Goal: Information Seeking & Learning: Find specific fact

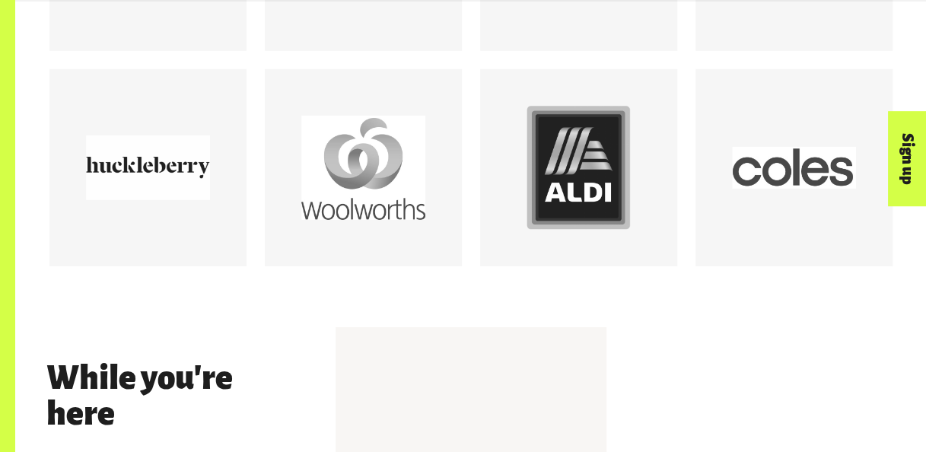
scroll to position [2276, 0]
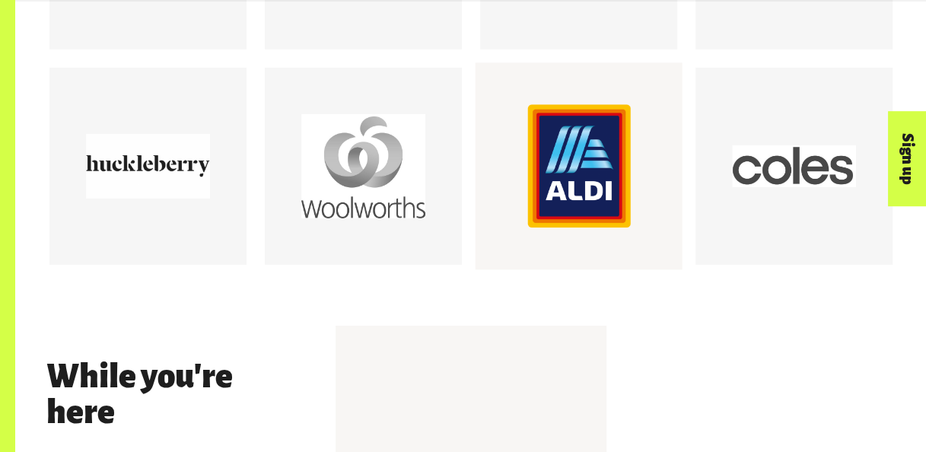
click at [574, 188] on div at bounding box center [579, 167] width 124 height 124
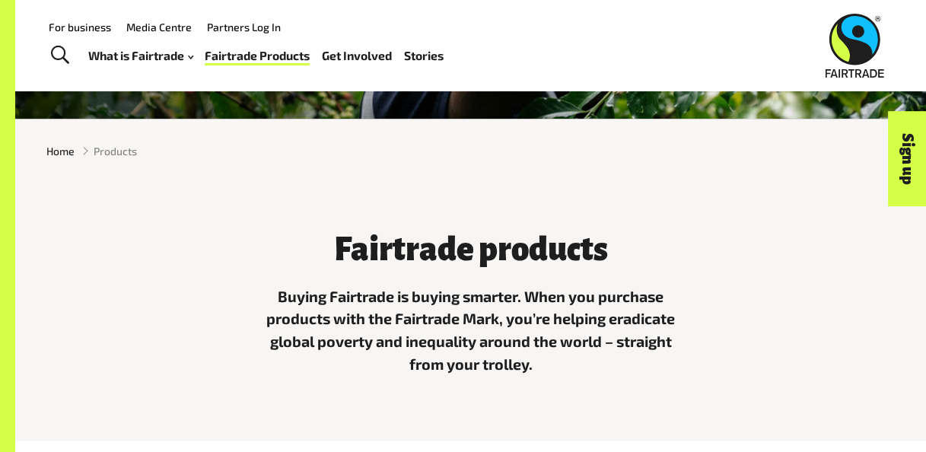
scroll to position [0, 0]
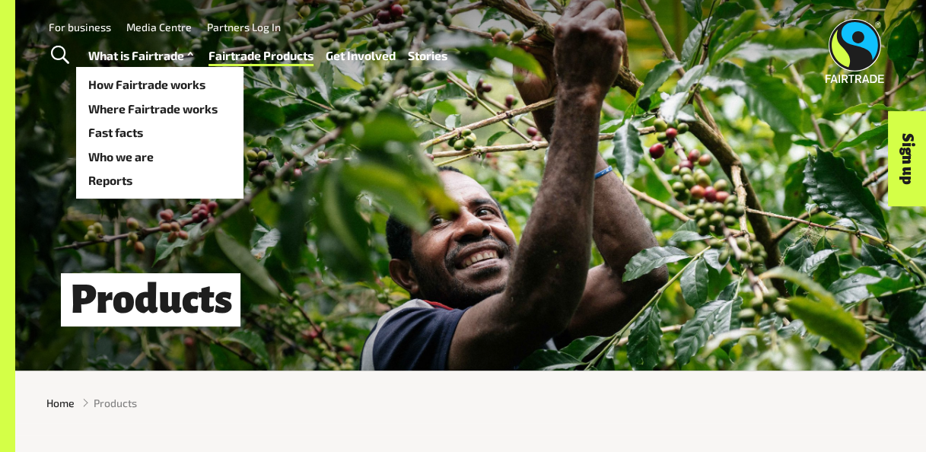
click at [169, 63] on link "What is Fairtrade" at bounding box center [142, 55] width 109 height 21
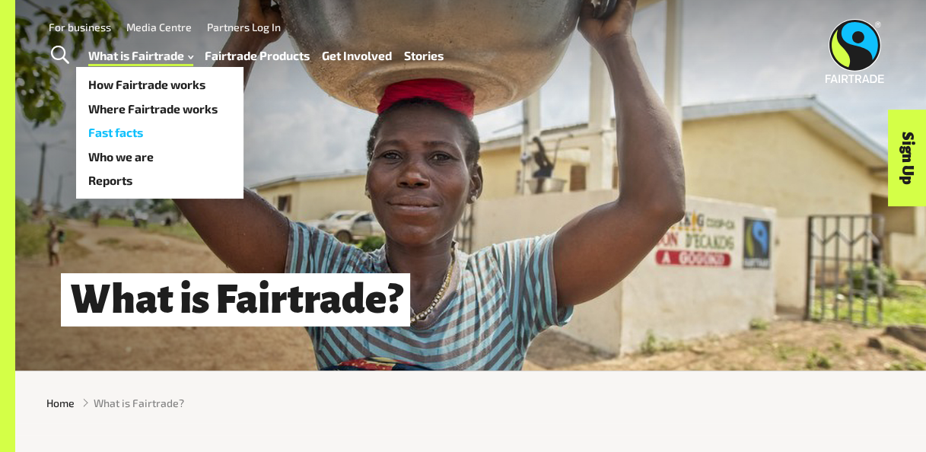
click at [142, 129] on link "Fast facts" at bounding box center [159, 132] width 167 height 24
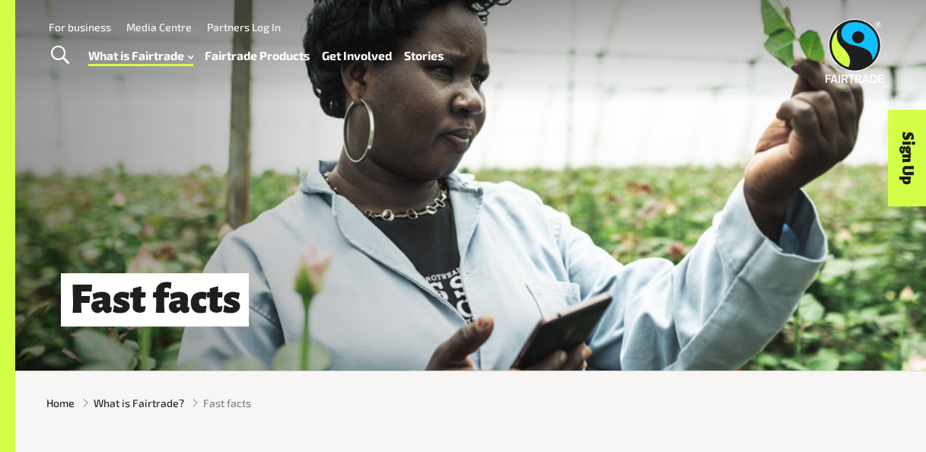
click at [64, 61] on span "Toggle Search" at bounding box center [60, 56] width 18 height 20
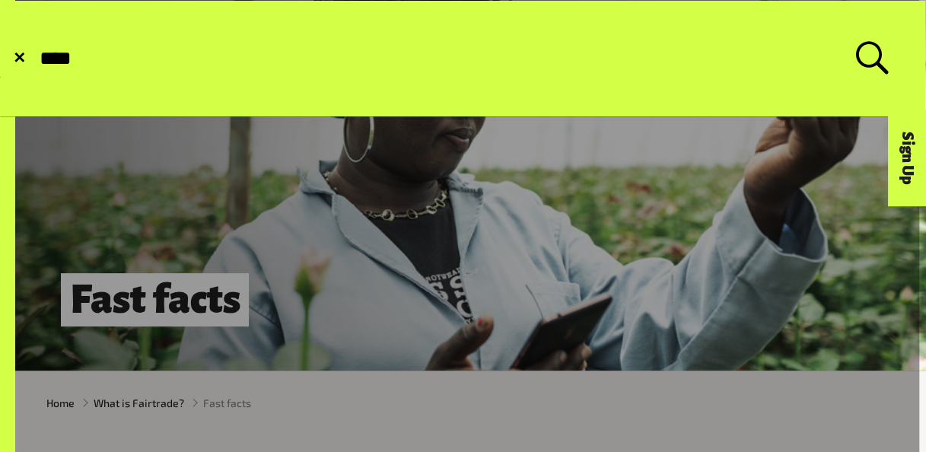
type input "****"
click at [37, 59] on button "Submit Search" at bounding box center [37, 59] width 1 height 1
